Goal: Information Seeking & Learning: Learn about a topic

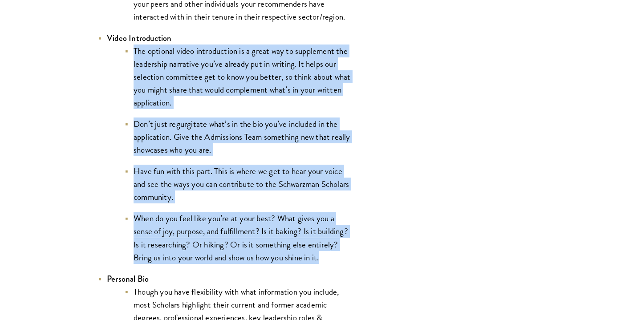
click at [285, 155] on li "Don’t just regurgitate what’s in the bio you’ve included in the application. Gi…" at bounding box center [238, 136] width 227 height 39
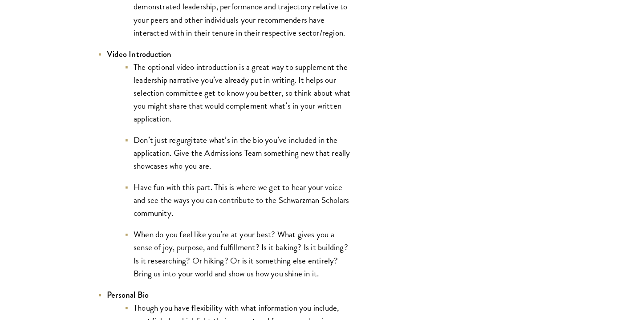
scroll to position [1497, 0]
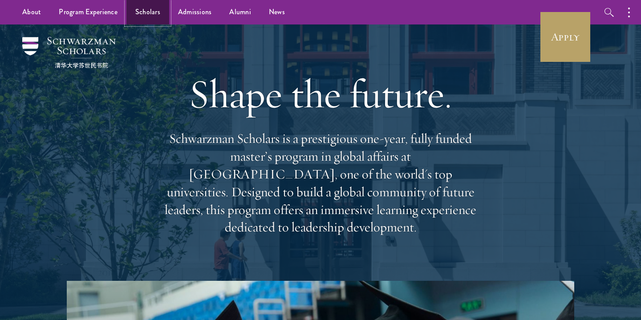
click at [137, 17] on link "Scholars" at bounding box center [147, 12] width 43 height 24
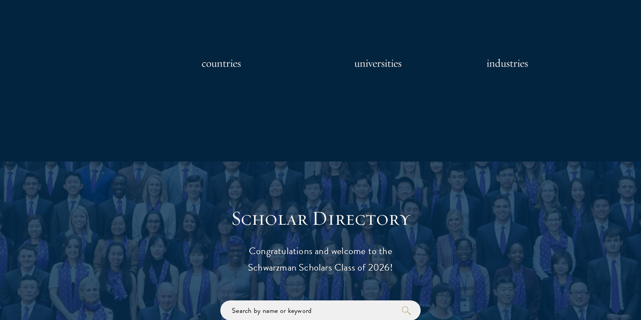
scroll to position [978, 0]
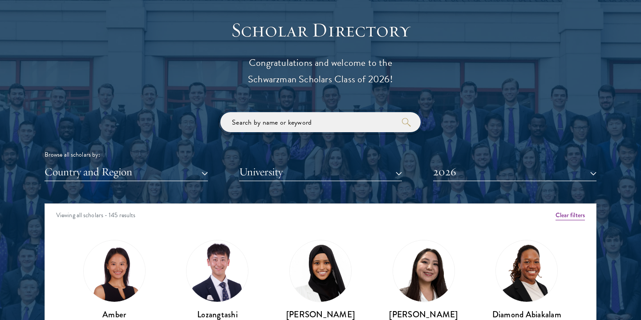
click at [289, 125] on input "search" at bounding box center [320, 122] width 200 height 20
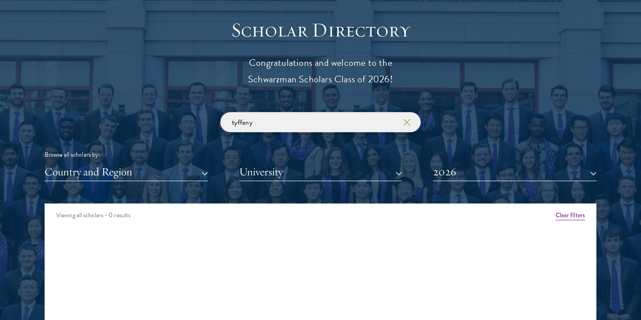
click at [245, 122] on input "tyffany" at bounding box center [320, 122] width 200 height 20
type input "[PERSON_NAME]"
click button "submit" at bounding box center [0, 0] width 0 height 0
click at [409, 126] on button "button" at bounding box center [406, 122] width 9 height 9
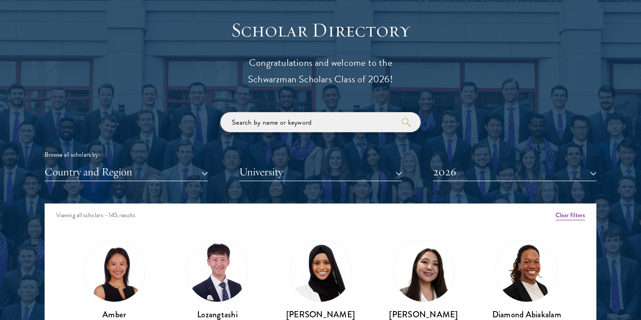
click at [286, 122] on input "search" at bounding box center [320, 122] width 200 height 20
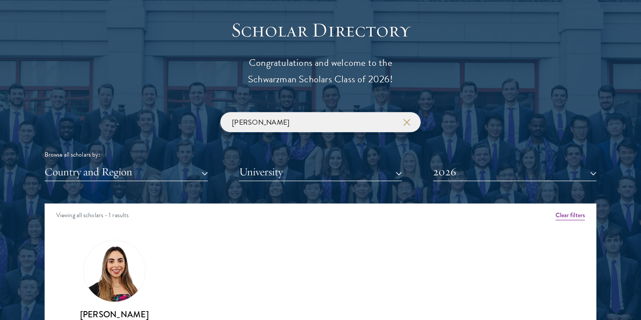
type input "[PERSON_NAME]"
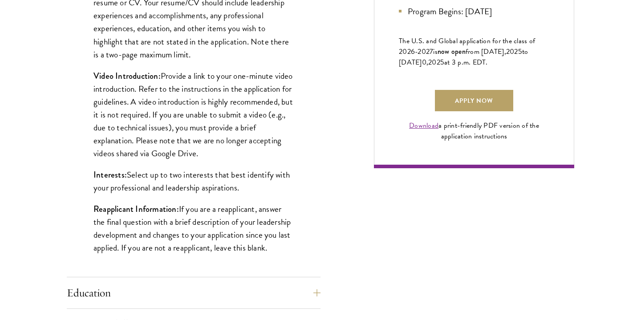
click at [325, 150] on div "Application Home Page The online application form must be completed in English.…" at bounding box center [320, 208] width 507 height 959
click at [483, 111] on link "Apply Now" at bounding box center [474, 100] width 78 height 21
